Goal: Navigation & Orientation: Find specific page/section

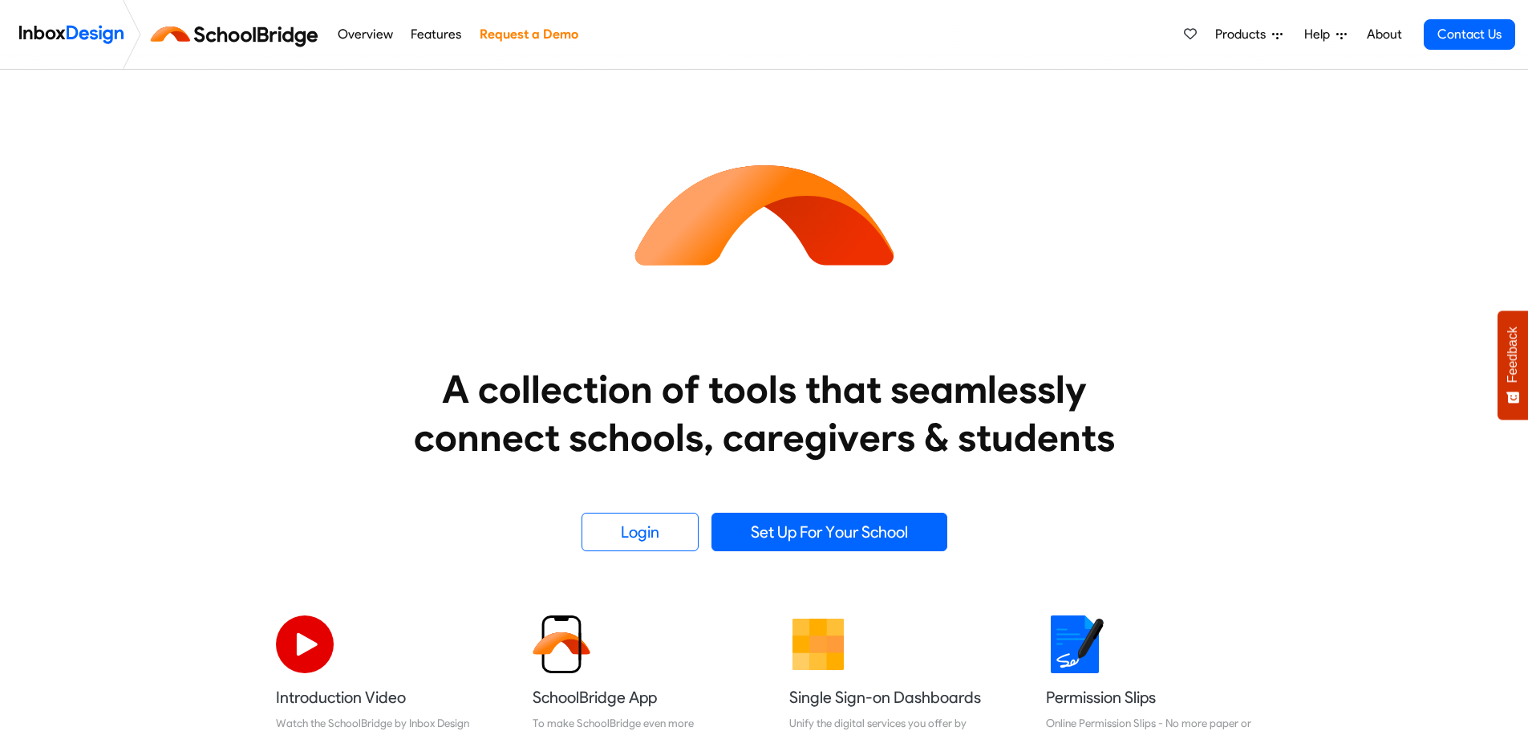
drag, startPoint x: 1317, startPoint y: 29, endPoint x: 1310, endPoint y: 23, distance: 9.1
click at [1272, 29] on span "Help" at bounding box center [1243, 34] width 57 height 19
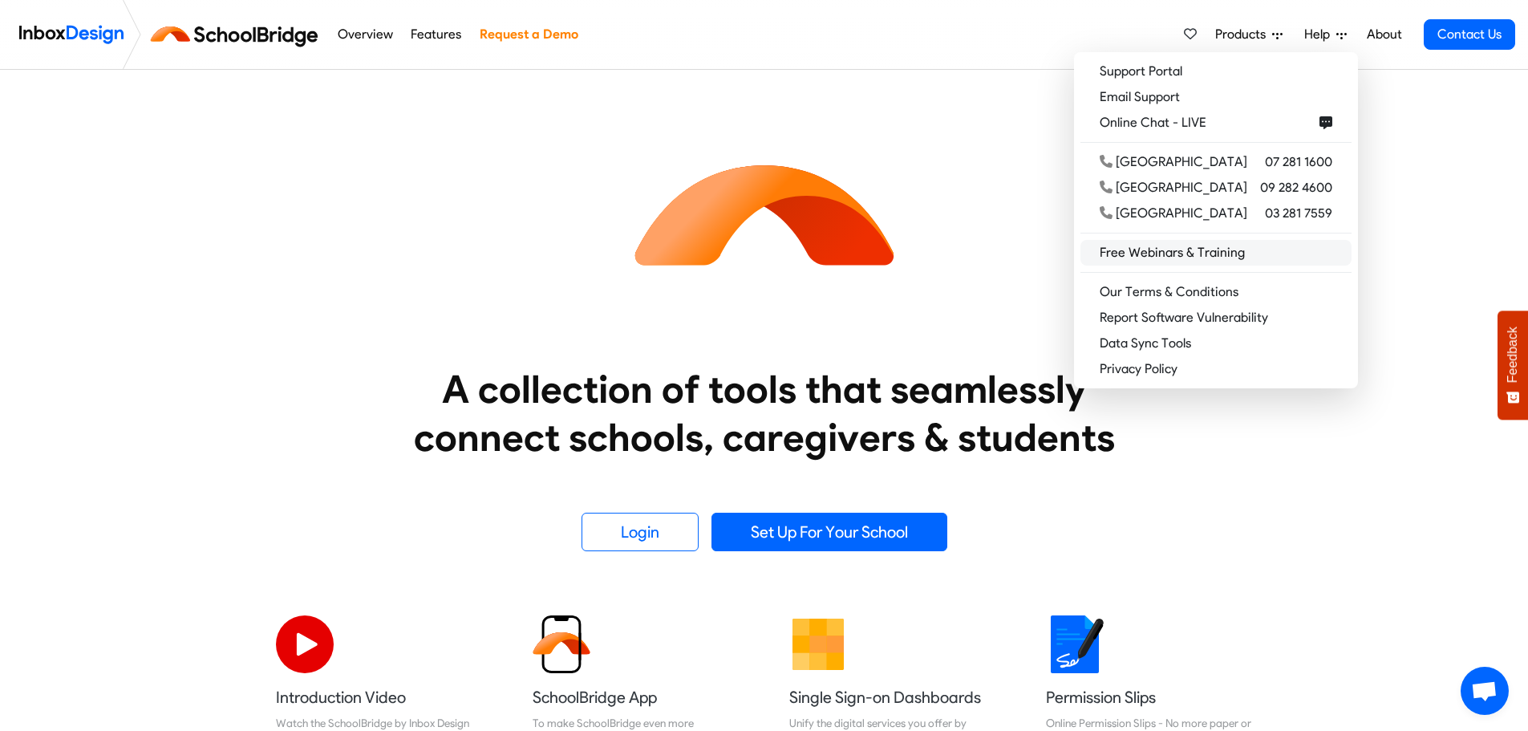
click at [1225, 249] on link "Free Webinars & Training" at bounding box center [1215, 253] width 271 height 26
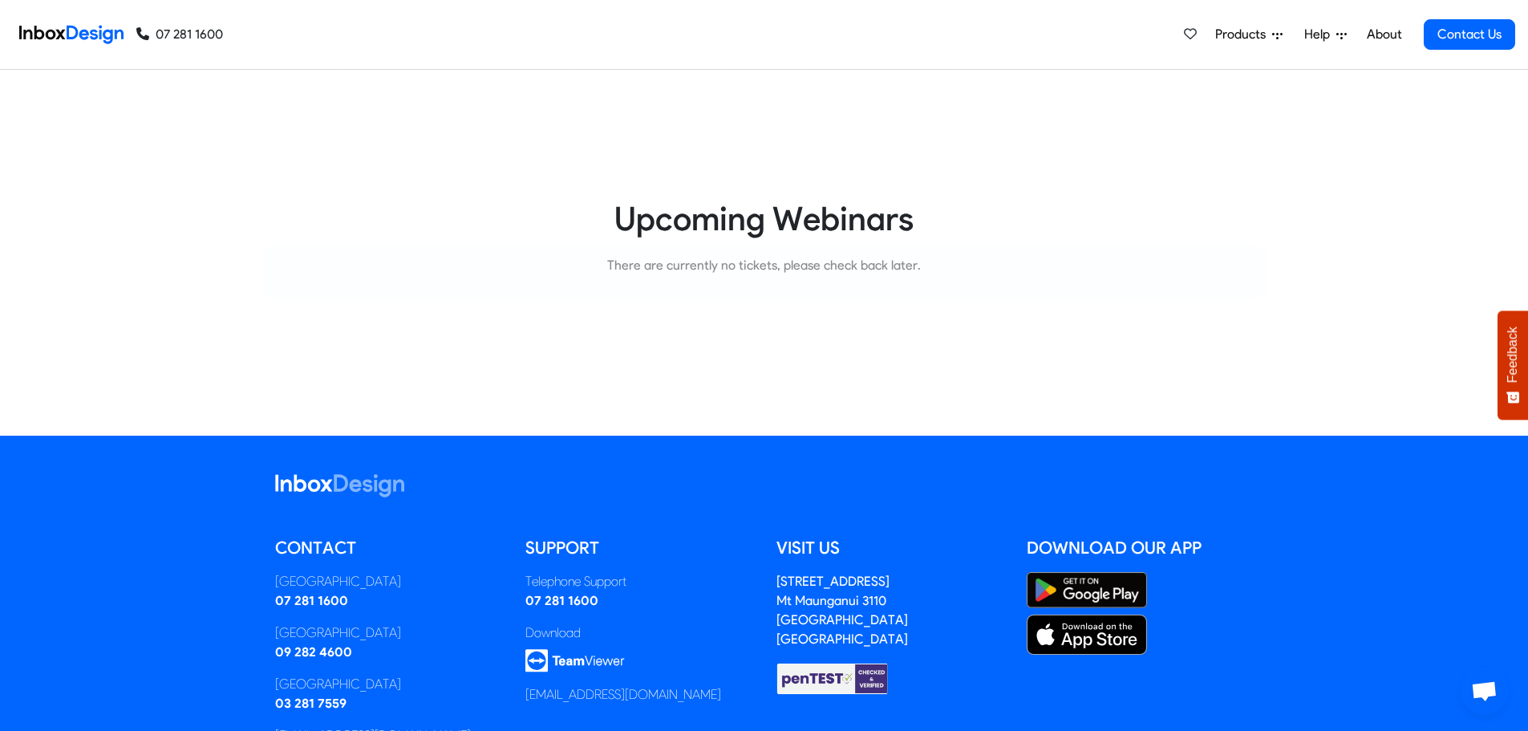
click at [1272, 38] on span "Help" at bounding box center [1243, 34] width 57 height 19
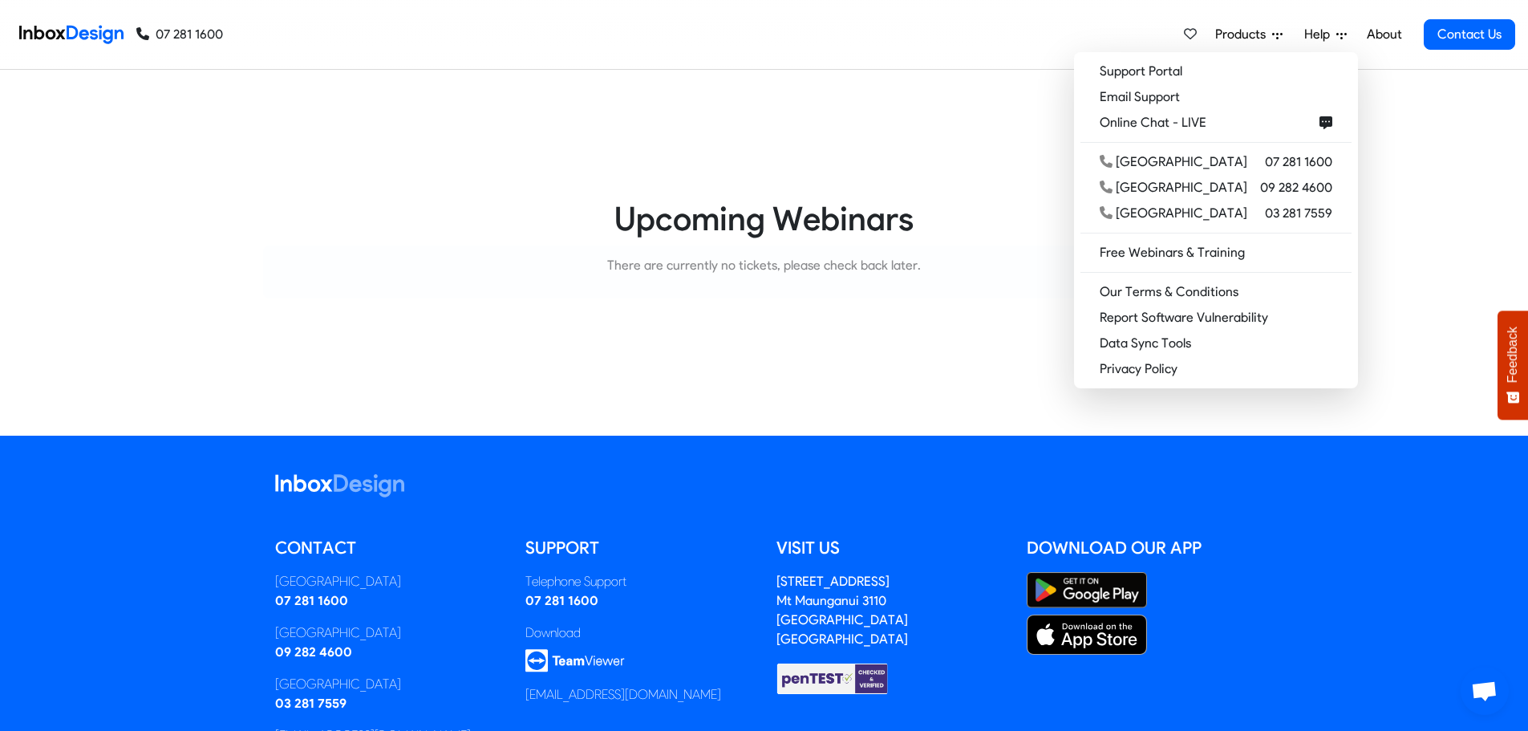
click at [1391, 31] on link "About" at bounding box center [1384, 34] width 44 height 32
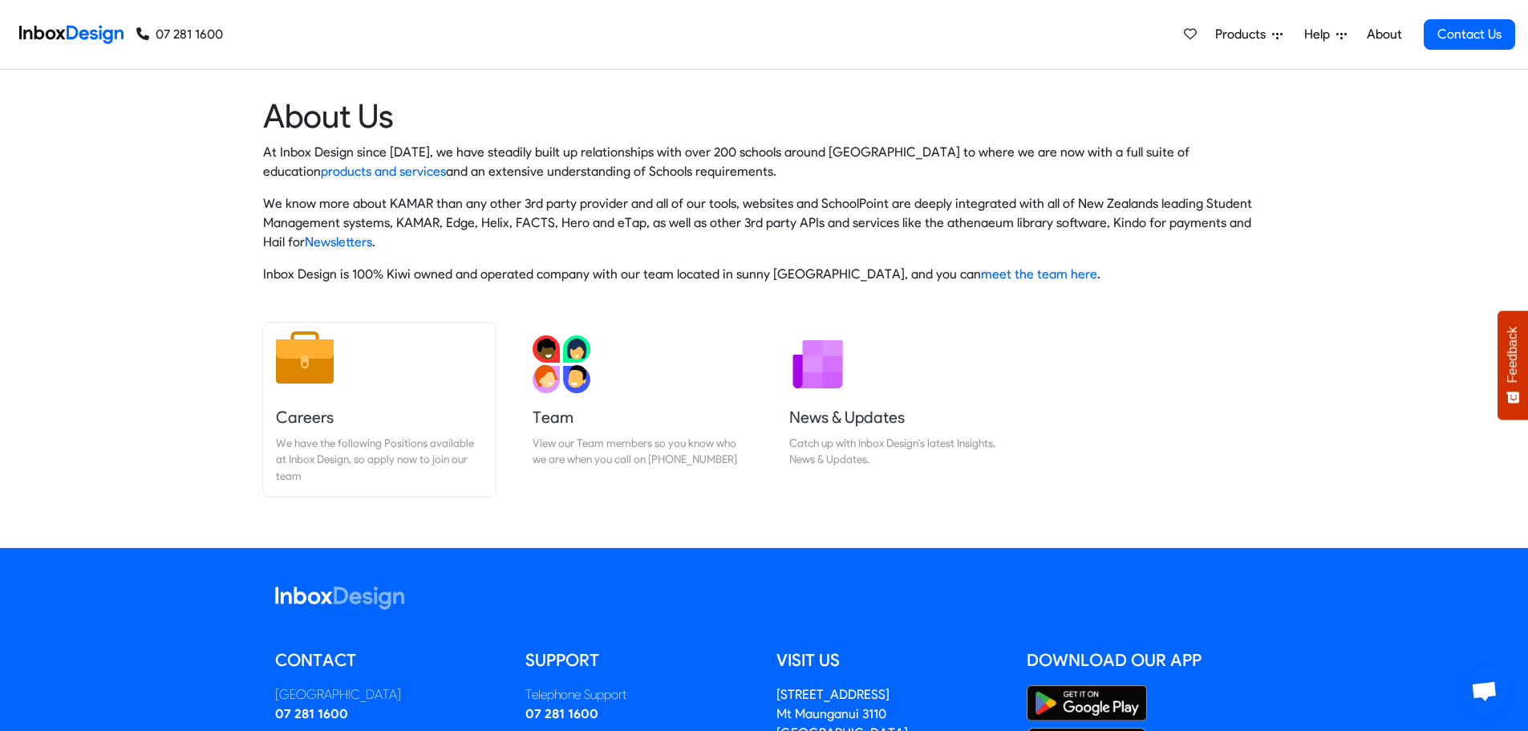
click at [305, 361] on img at bounding box center [305, 358] width 58 height 58
click at [566, 364] on img at bounding box center [562, 358] width 58 height 58
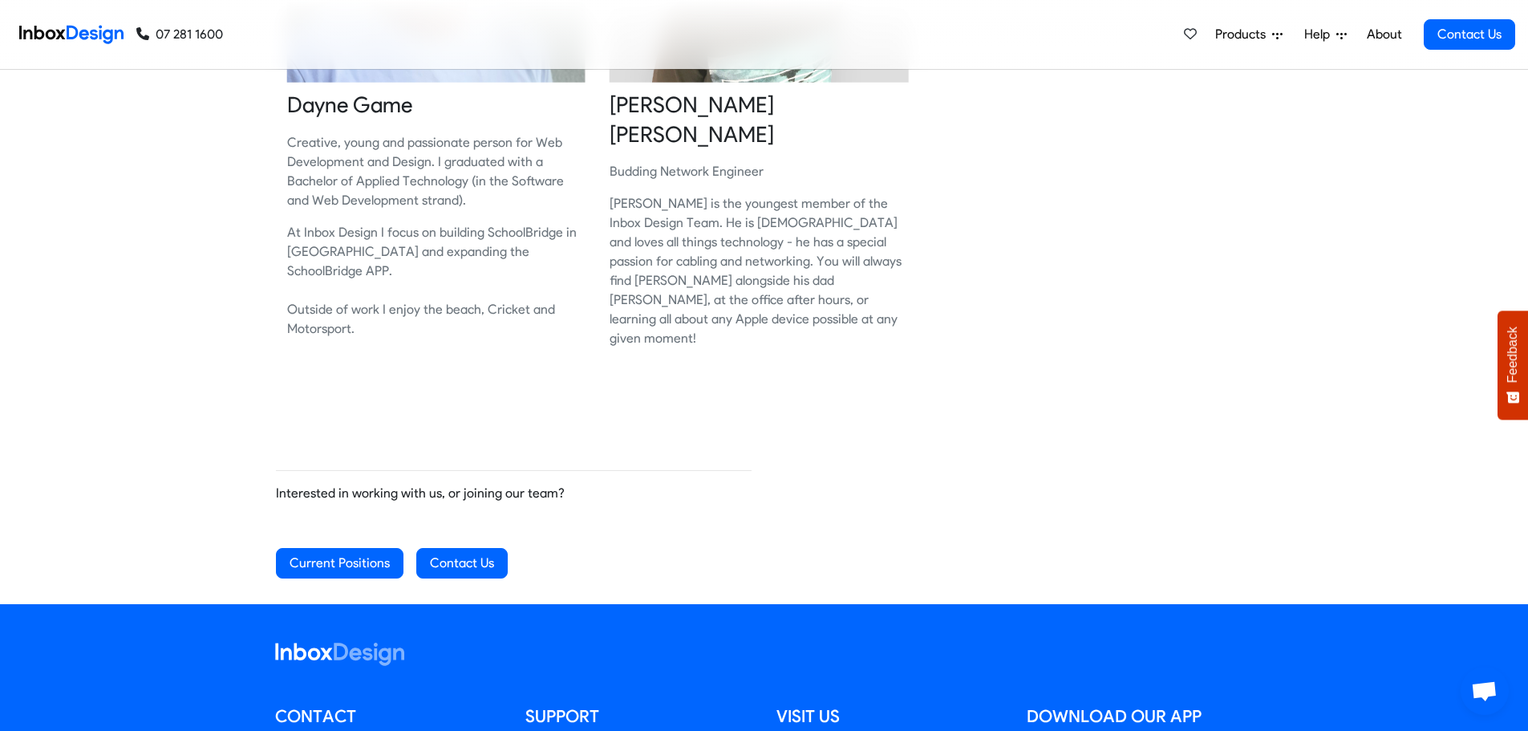
scroll to position [1834, 0]
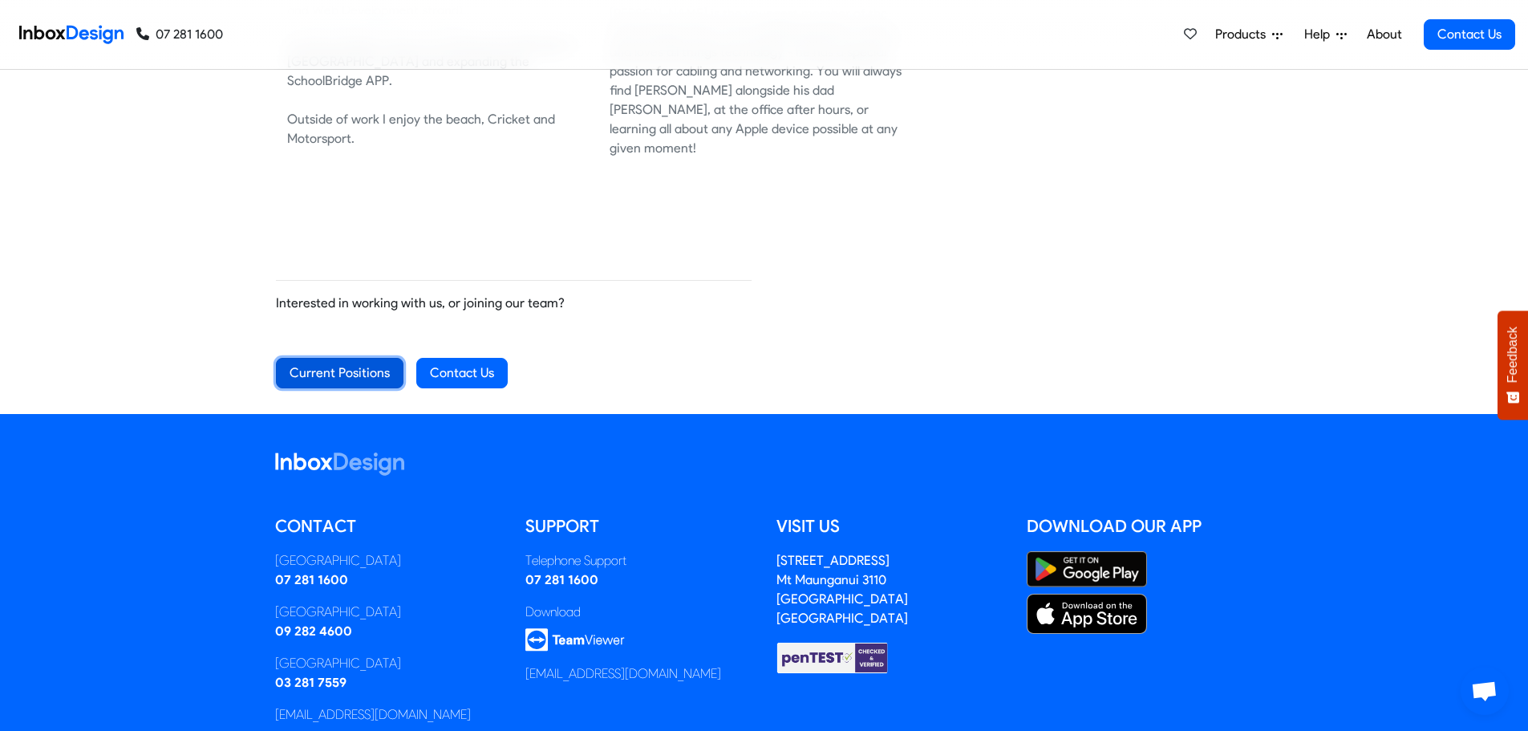
click at [327, 358] on link "Current Positions" at bounding box center [340, 373] width 128 height 30
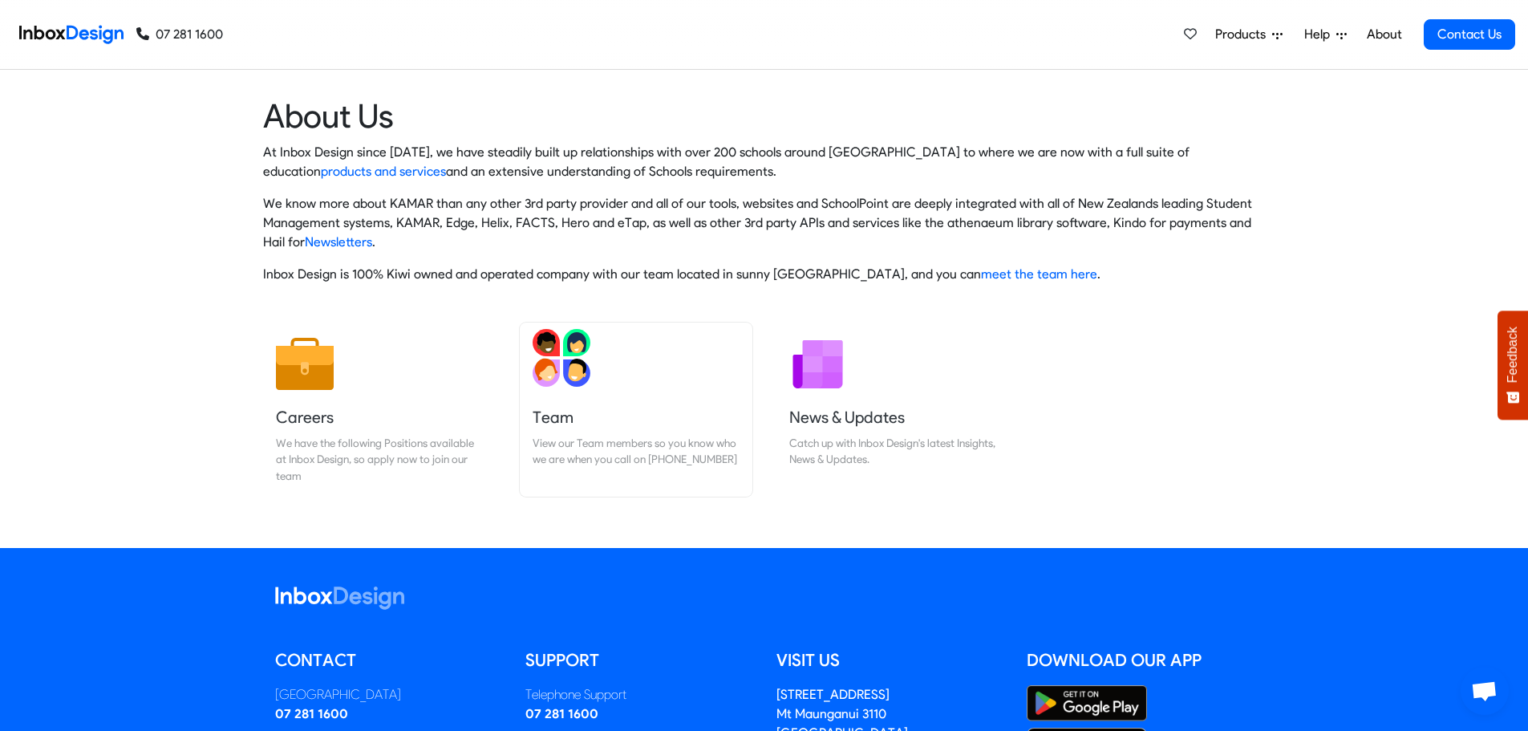
click at [567, 365] on img at bounding box center [562, 358] width 58 height 58
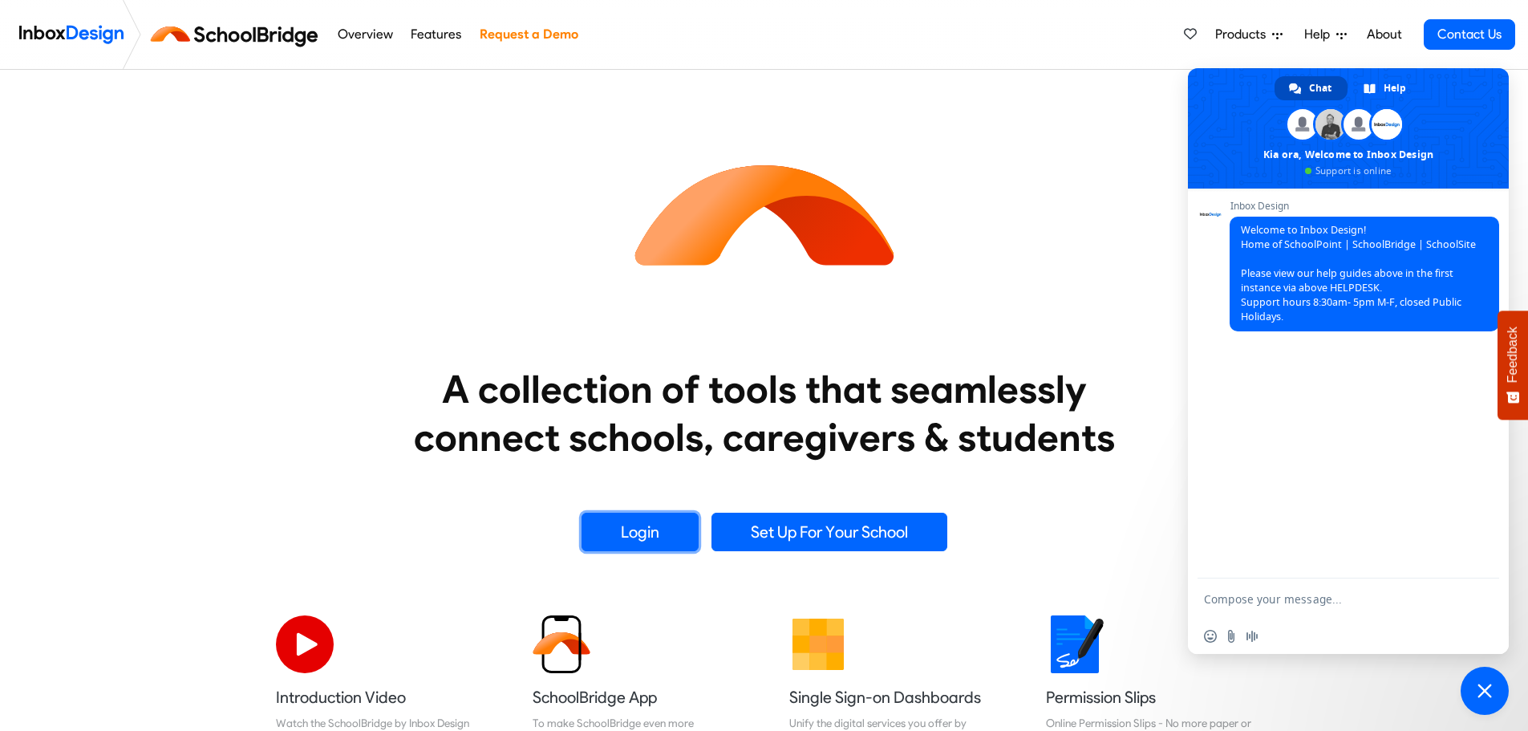
click at [626, 524] on link "Login" at bounding box center [639, 531] width 117 height 38
